Goal: Browse casually

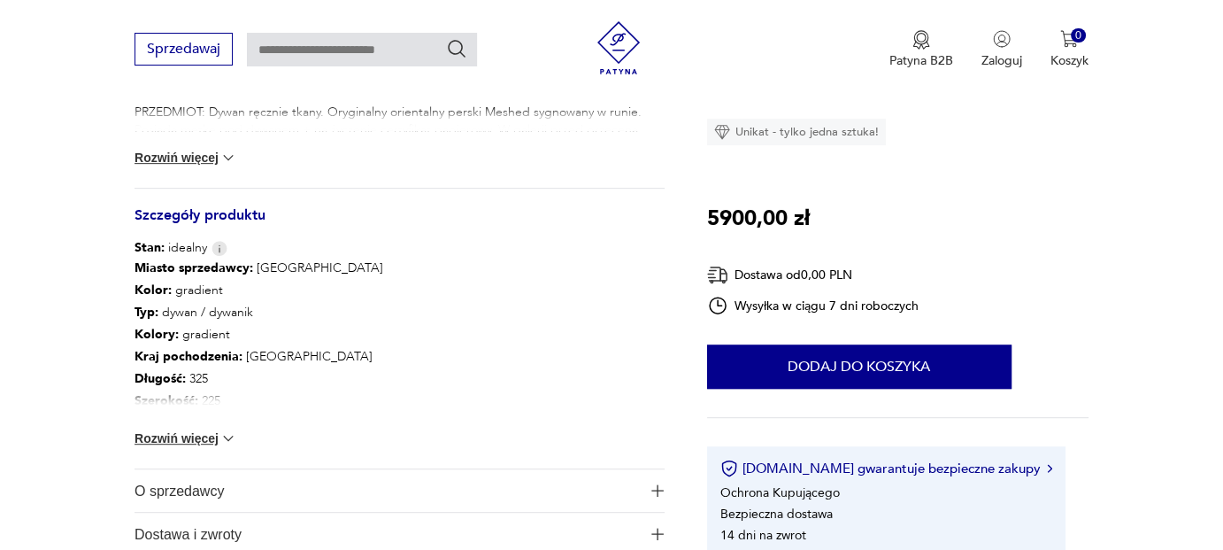
scroll to position [885, 0]
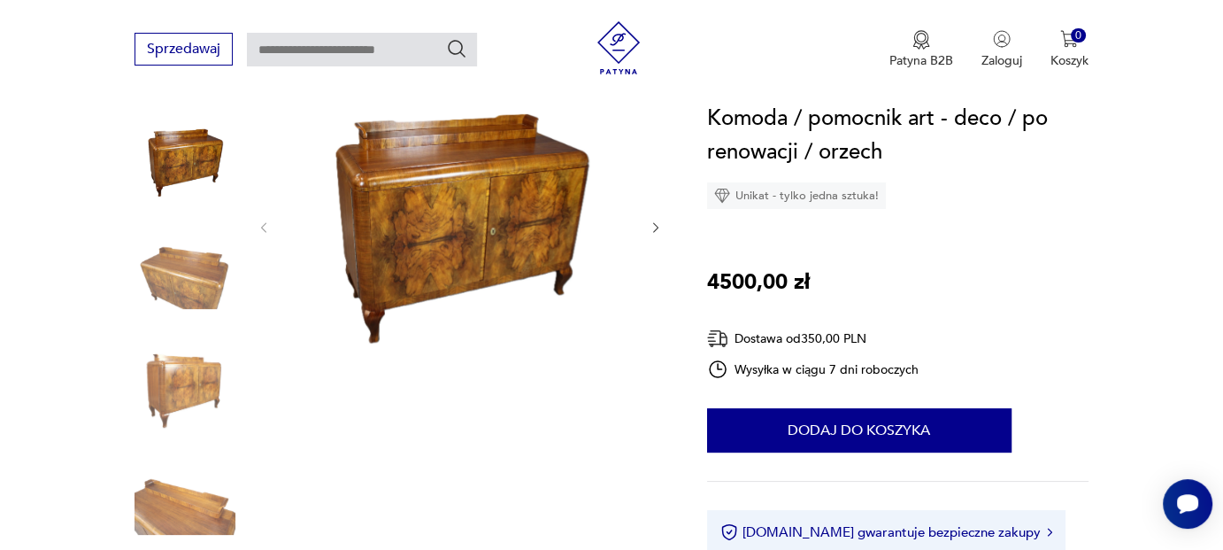
scroll to position [177, 0]
